Goal: Task Accomplishment & Management: Use online tool/utility

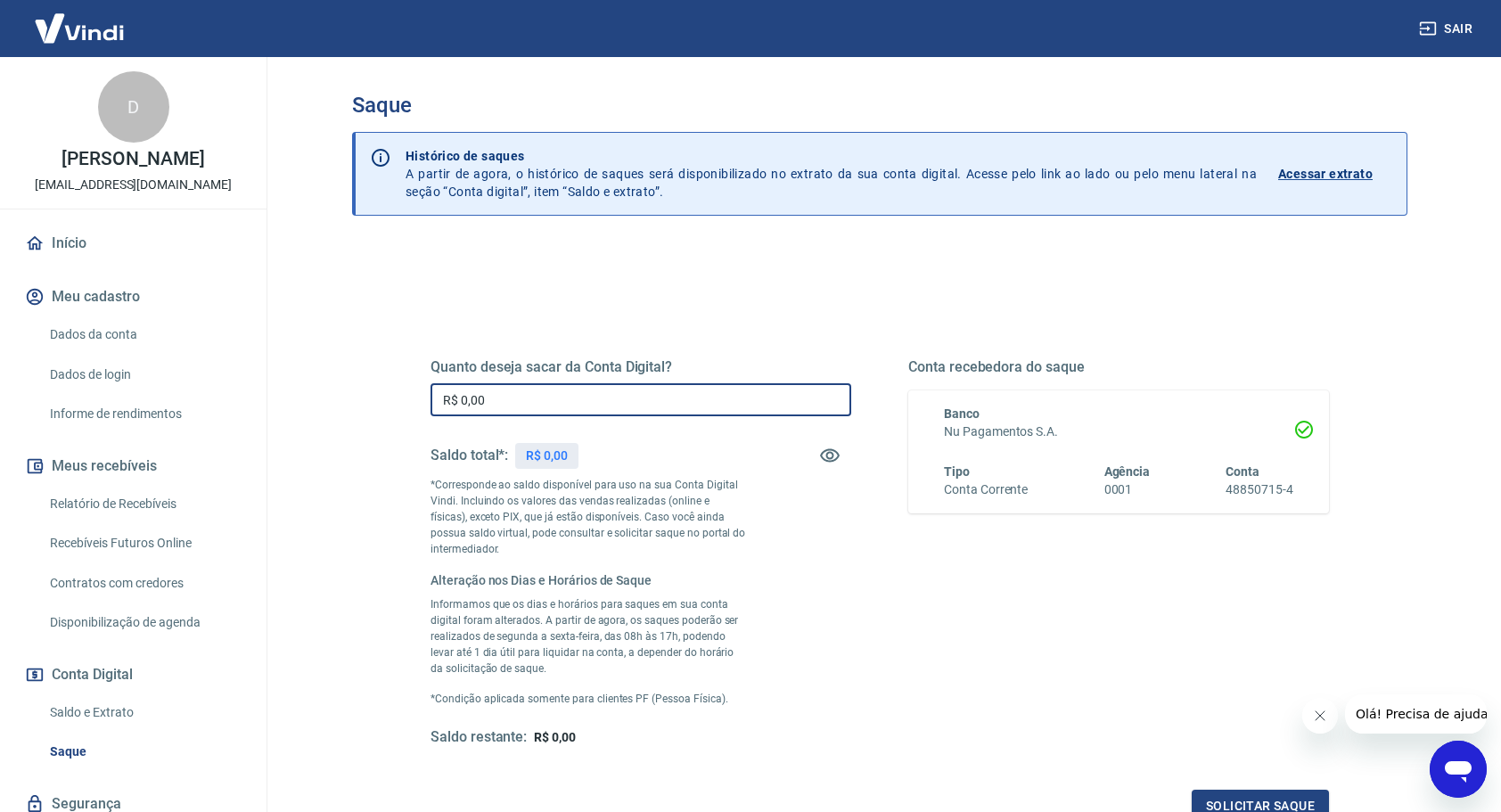
click at [549, 399] on input "R$ 0,00" at bounding box center [641, 399] width 421 height 33
type input "R$ 430,25"
click at [1265, 794] on button "Solicitar saque" at bounding box center [1260, 805] width 137 height 33
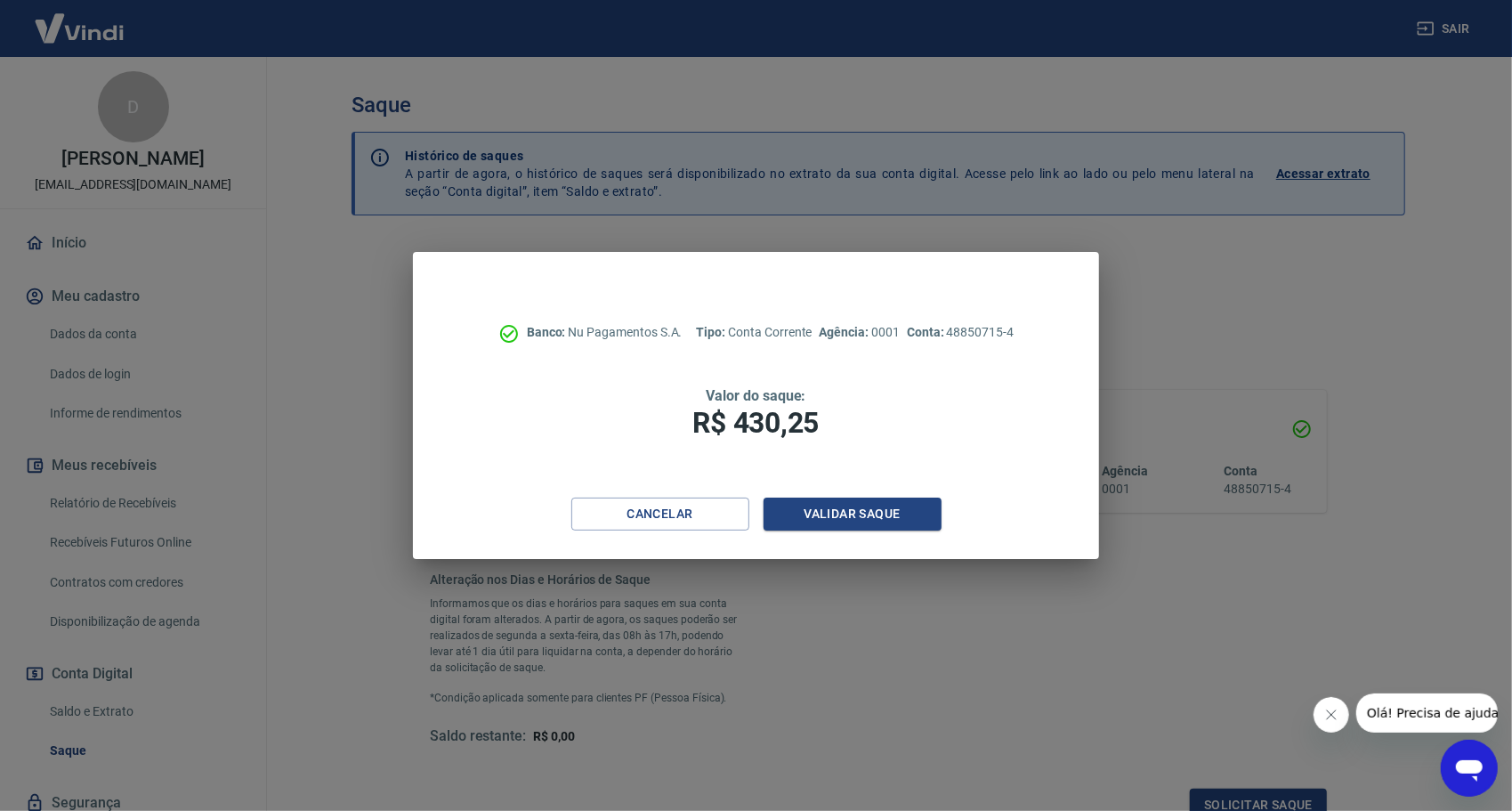
click at [856, 531] on div "Cancelar Validar saque" at bounding box center [756, 528] width 687 height 61
click at [860, 520] on button "Validar saque" at bounding box center [852, 513] width 178 height 33
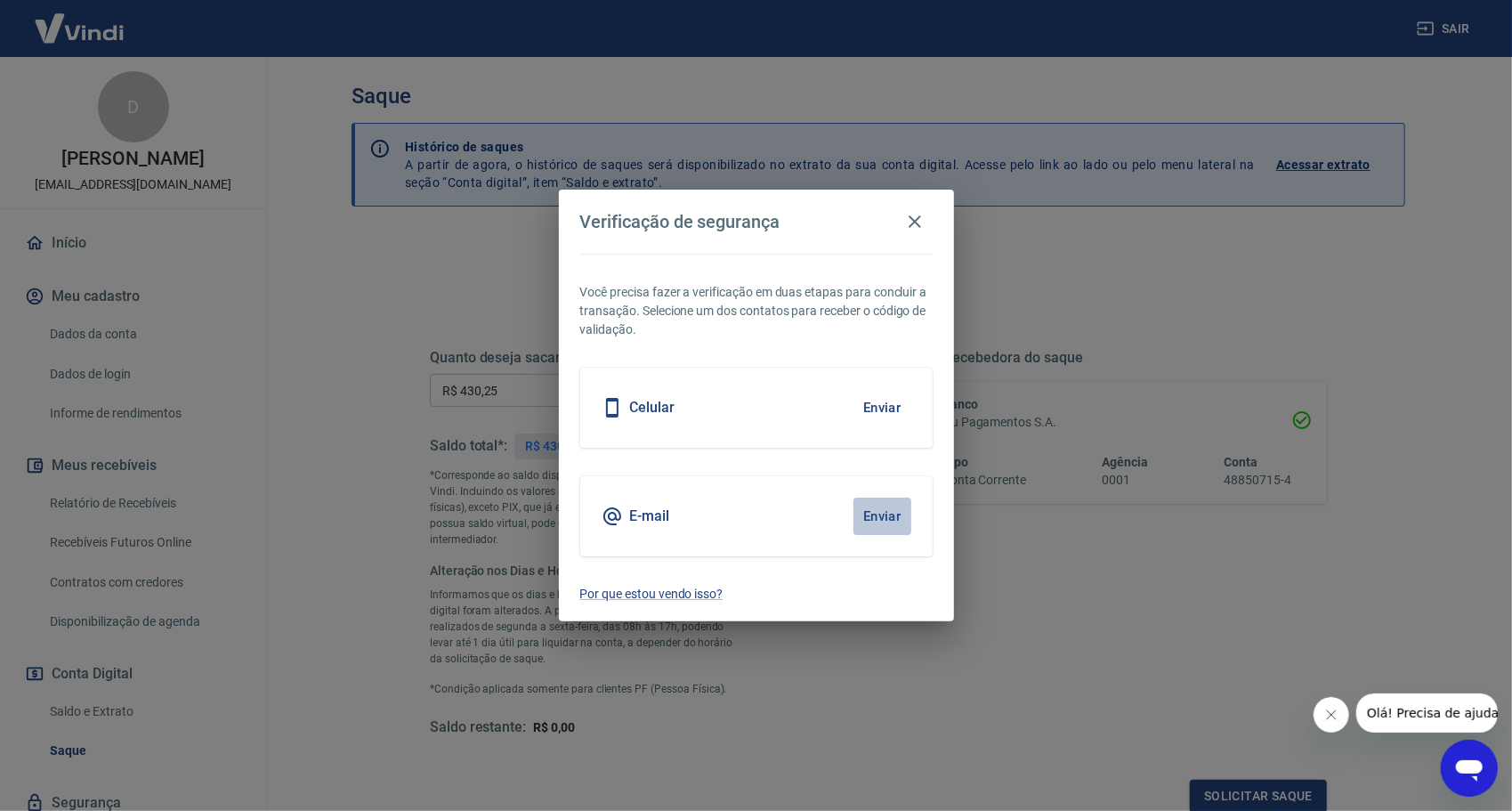
click at [881, 518] on button "Enviar" at bounding box center [882, 516] width 58 height 37
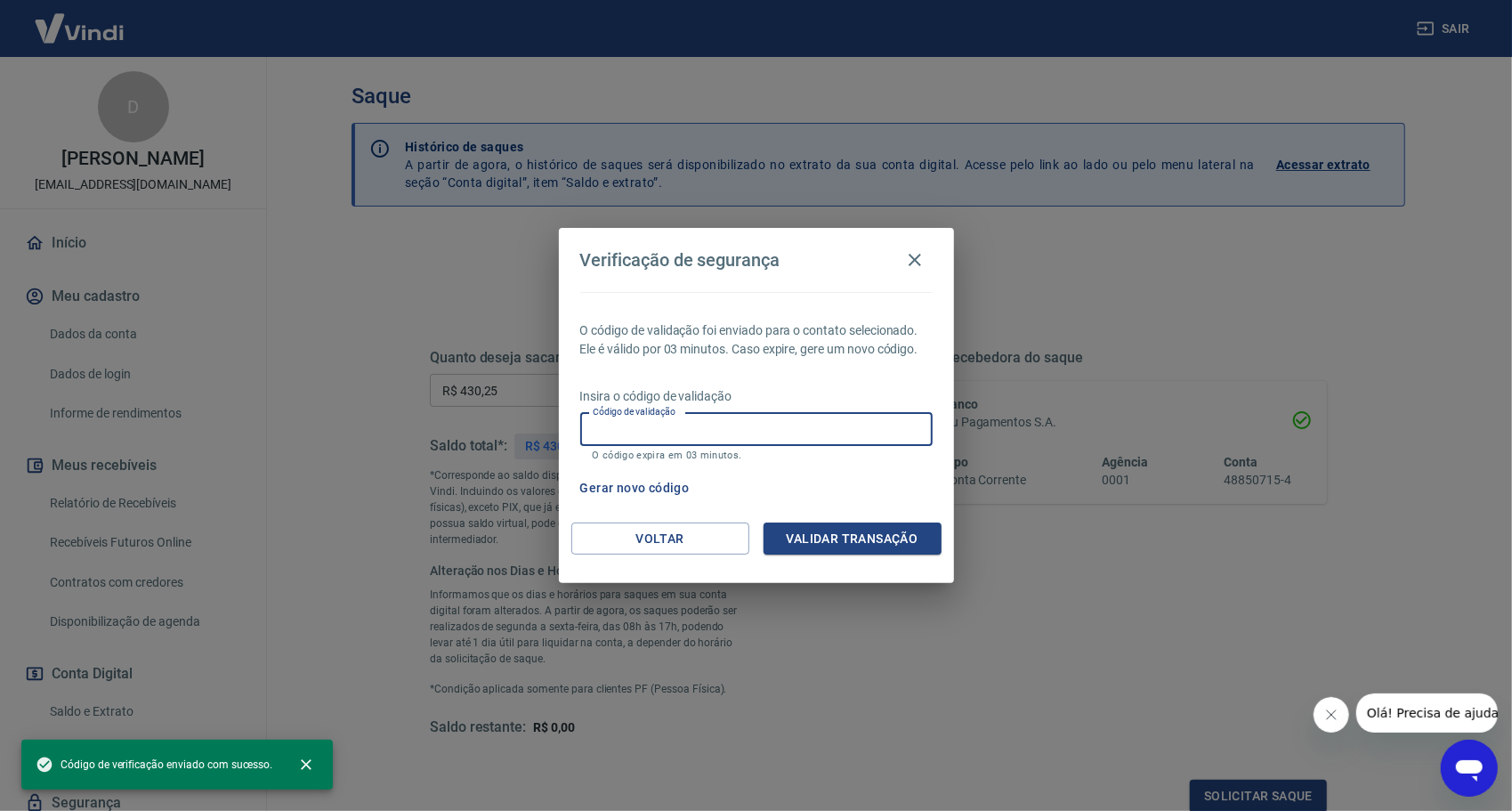
click at [752, 429] on input "Código de validação" at bounding box center [756, 429] width 353 height 33
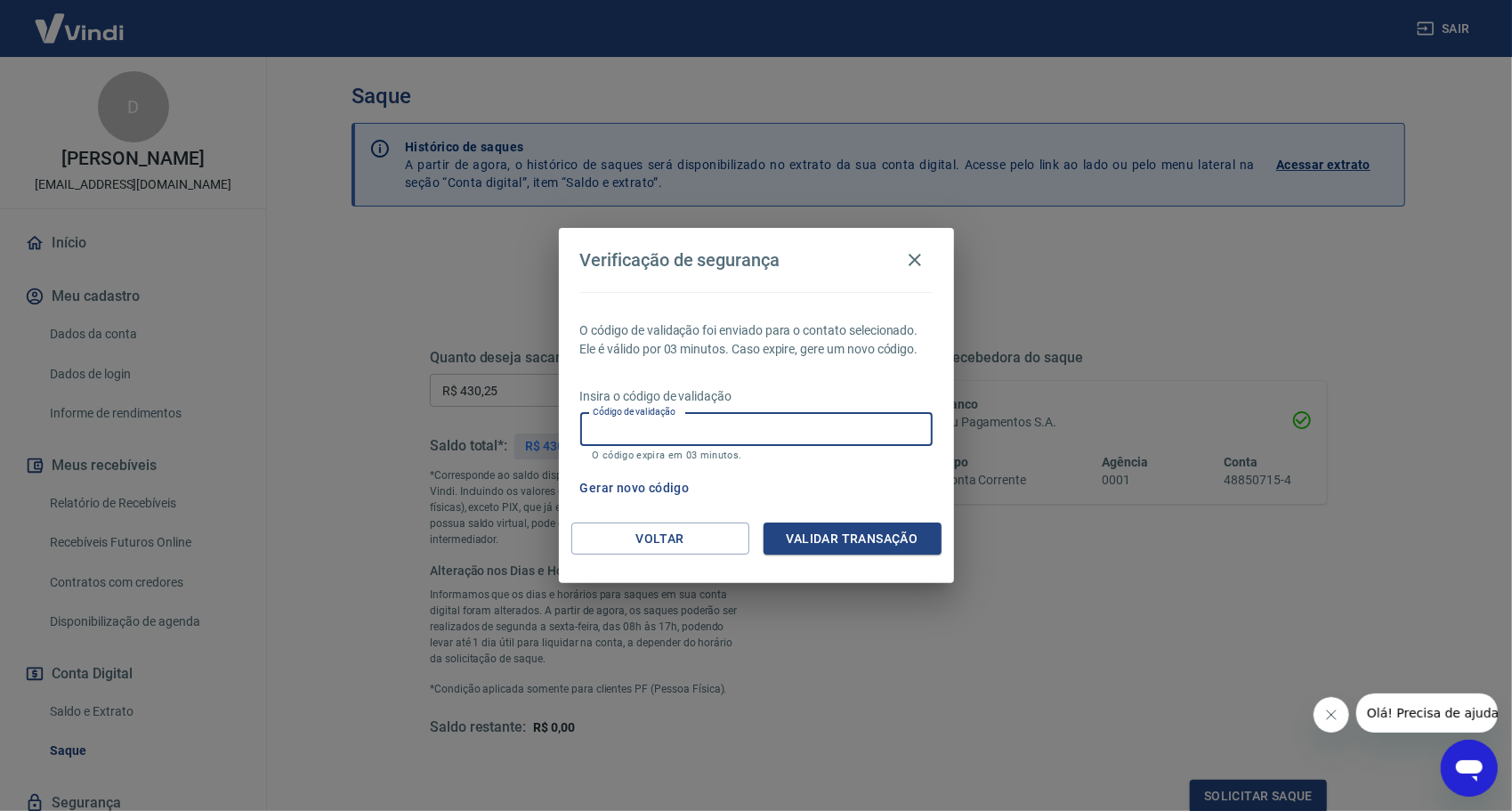
paste input "112548"
type input "112548"
click at [836, 544] on button "Validar transação" at bounding box center [852, 538] width 178 height 33
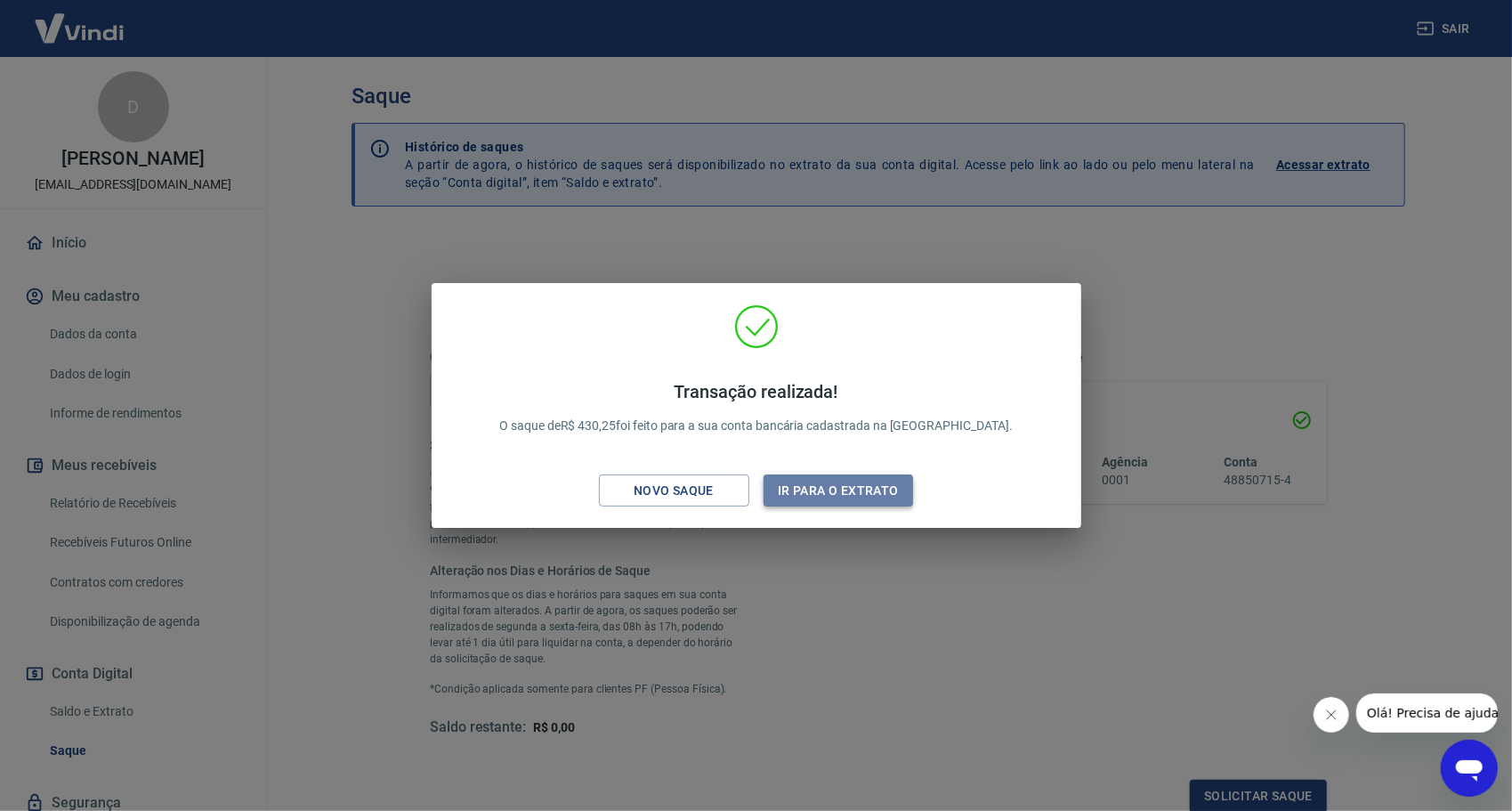
click at [809, 482] on button "Ir para o extrato" at bounding box center [839, 490] width 151 height 33
